Goal: Task Accomplishment & Management: Manage account settings

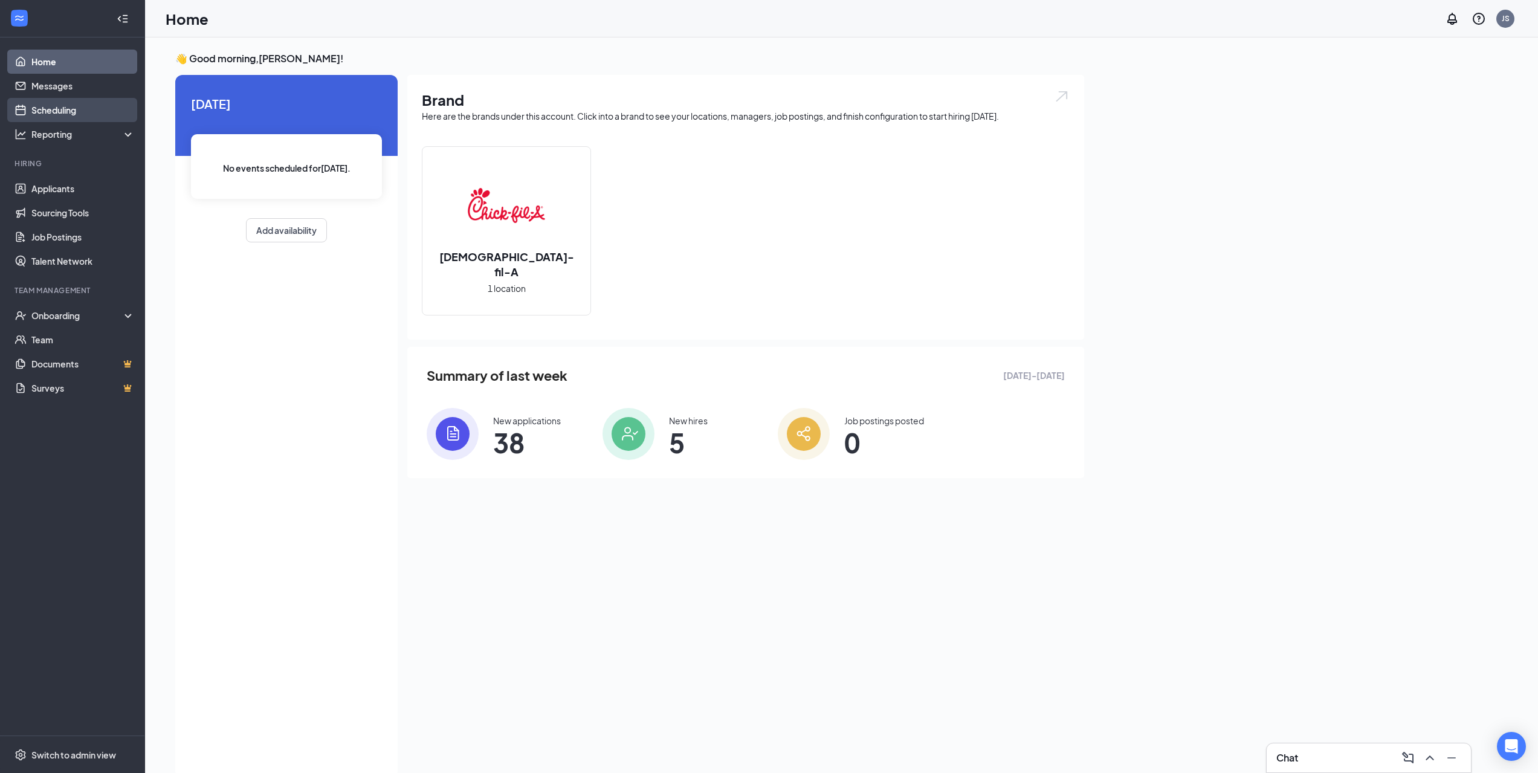
click at [80, 100] on link "Scheduling" at bounding box center [82, 110] width 103 height 24
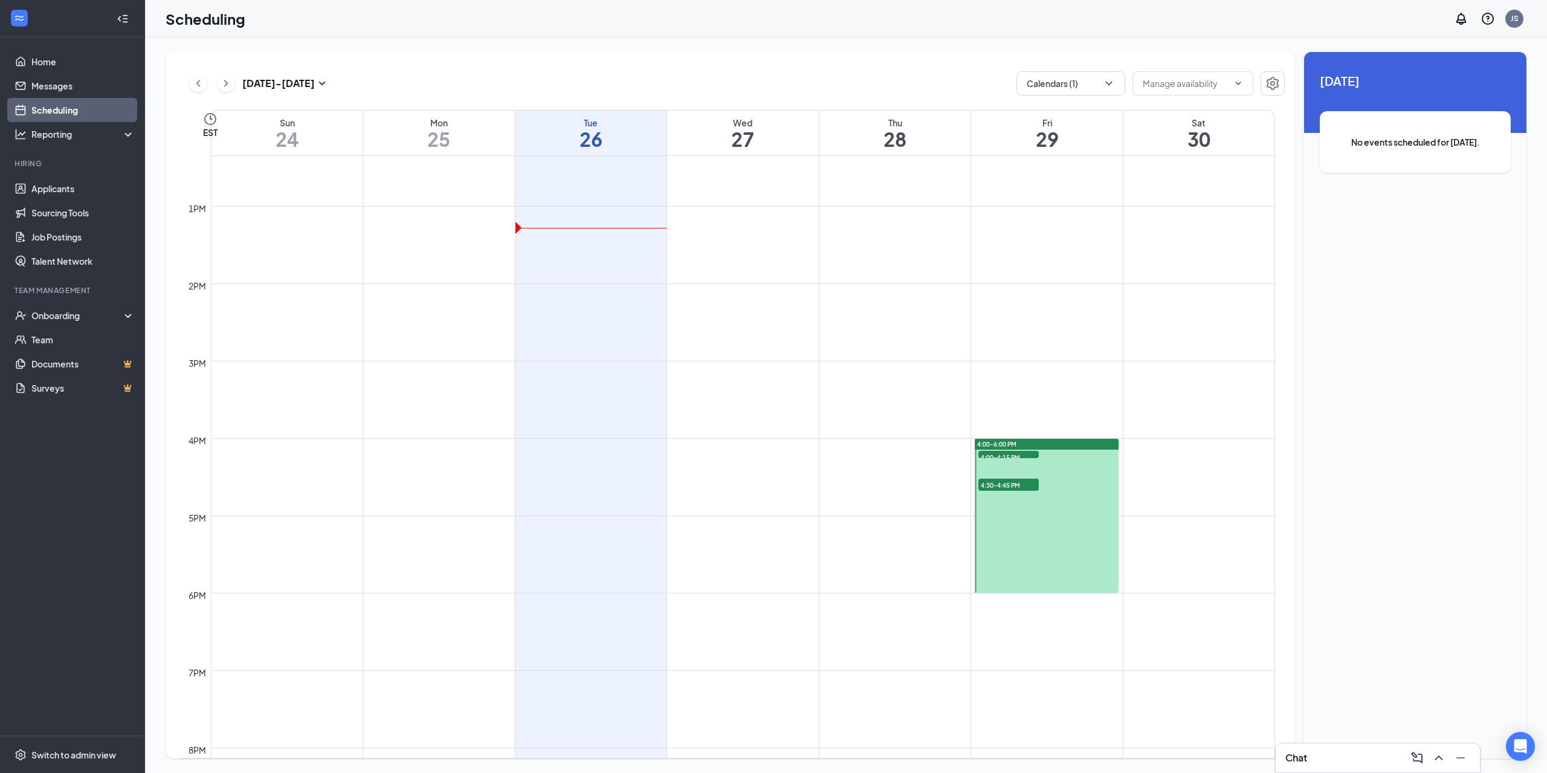
scroll to position [956, 0]
click at [1037, 555] on div at bounding box center [1046, 514] width 143 height 154
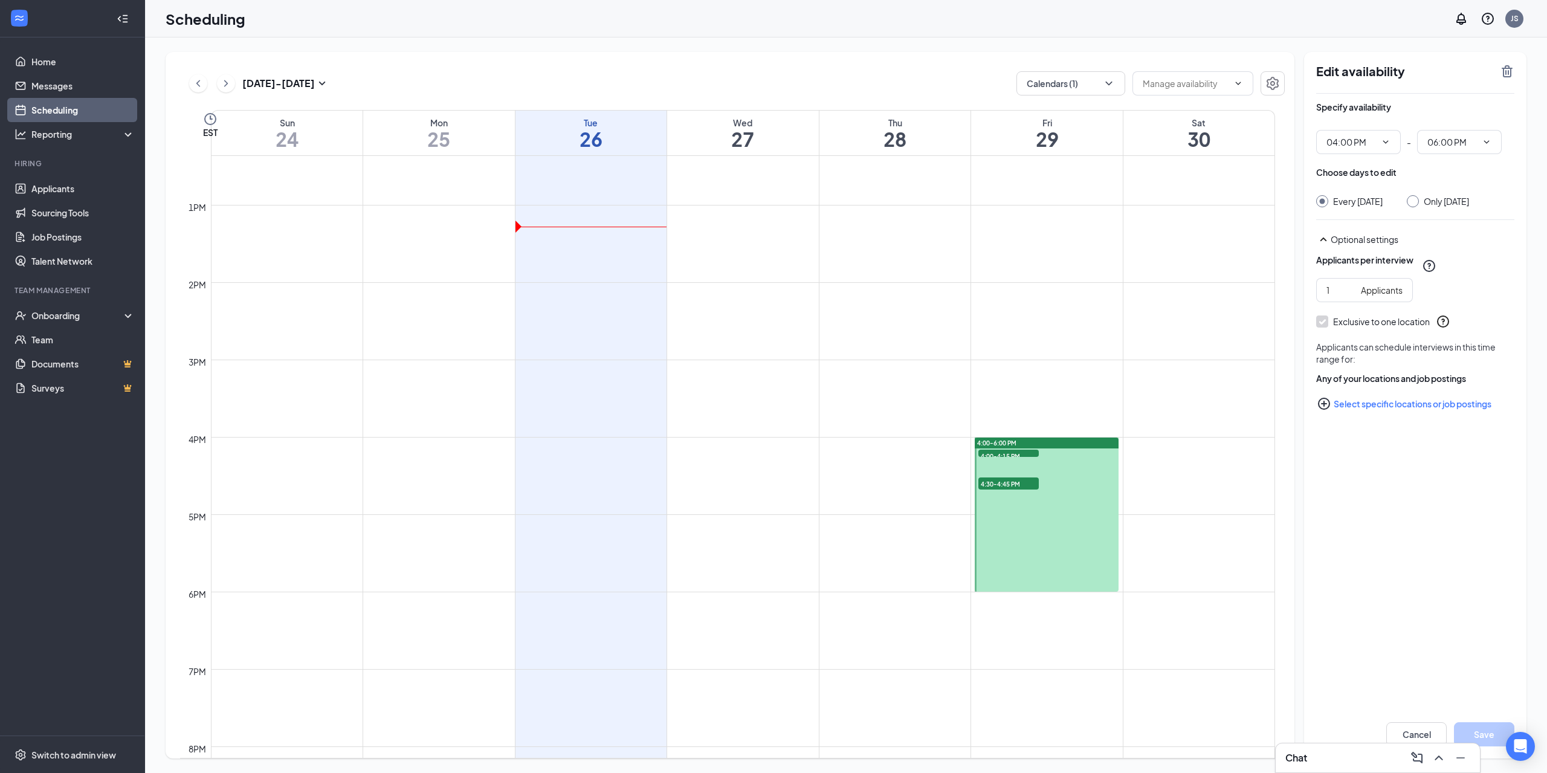
click at [1410, 198] on input "Only [DATE]" at bounding box center [1411, 199] width 8 height 8
radio input "true"
radio input "false"
click at [1456, 152] on span "06:00 PM" at bounding box center [1459, 142] width 85 height 24
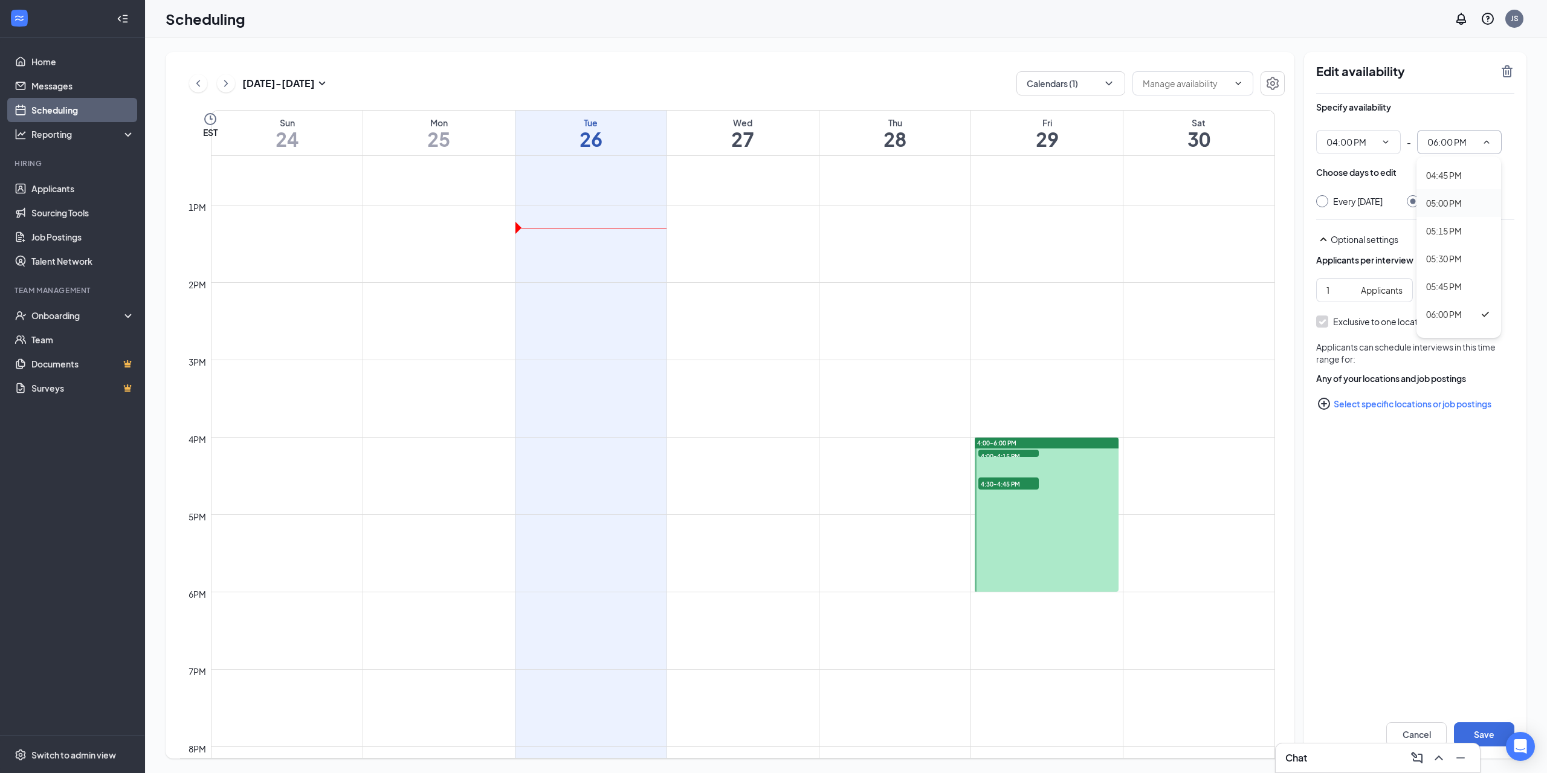
click at [1458, 196] on div "05:00 PM" at bounding box center [1444, 202] width 36 height 13
type input "05:00 PM"
click at [1481, 729] on button "Save" at bounding box center [1484, 734] width 60 height 24
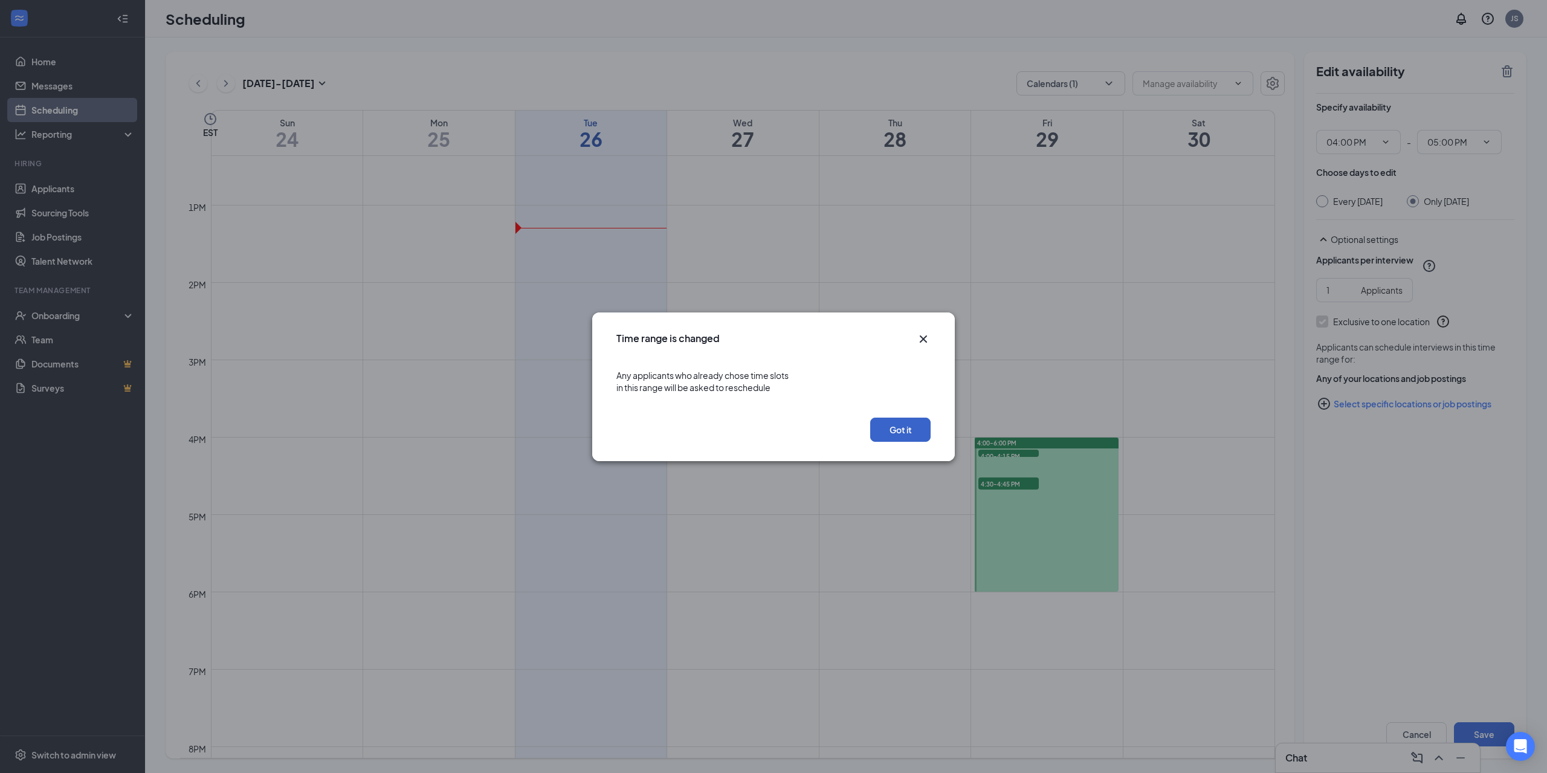
click at [914, 423] on button "Got it" at bounding box center [900, 429] width 60 height 24
